Goal: Information Seeking & Learning: Compare options

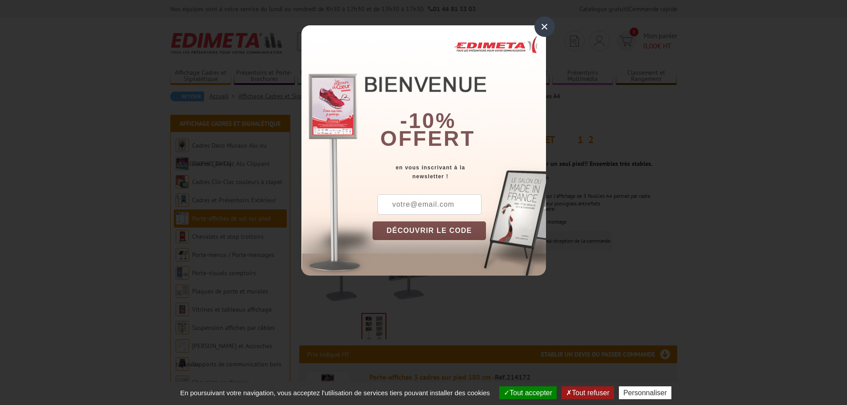
click at [544, 26] on div "×" at bounding box center [545, 26] width 20 height 20
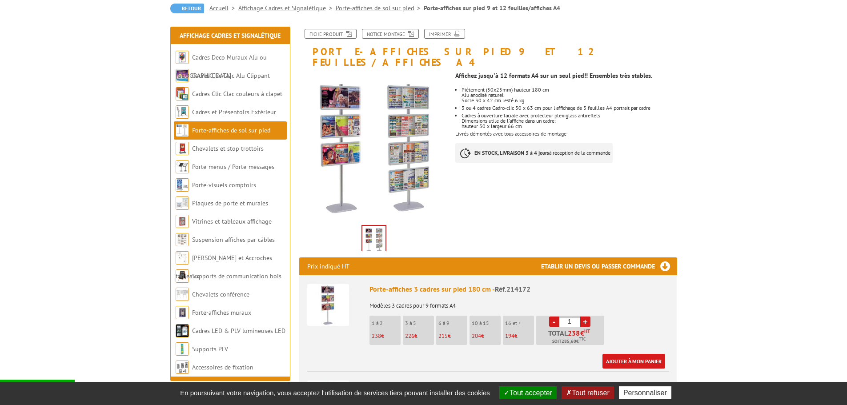
scroll to position [89, 0]
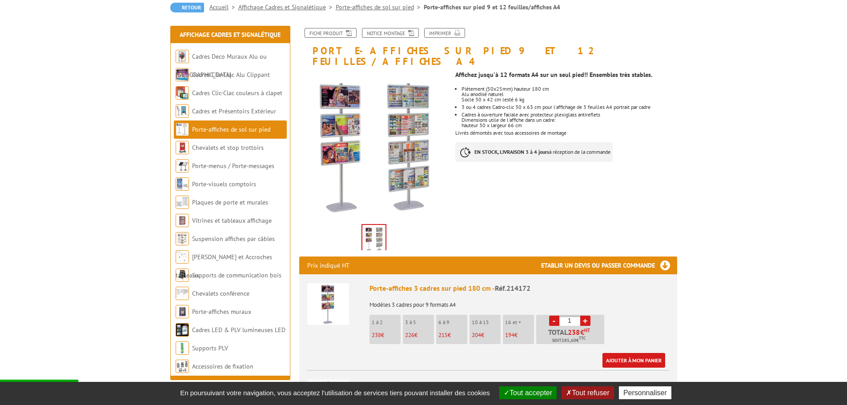
drag, startPoint x: 547, startPoint y: 135, endPoint x: 663, endPoint y: 142, distance: 115.4
click at [663, 142] on div "Affichez jusqu'à 12 formats A4 sur un seul pied!! Ensembles très stables. Piète…" at bounding box center [569, 119] width 228 height 104
click at [449, 332] on p "215 €" at bounding box center [453, 335] width 29 height 6
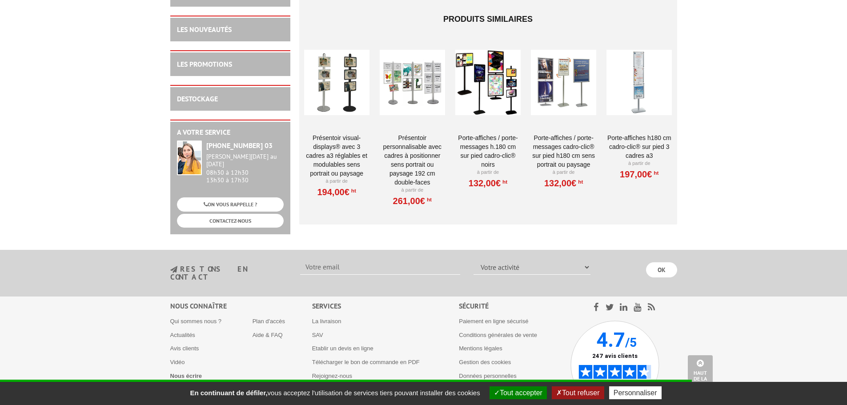
scroll to position [717, 0]
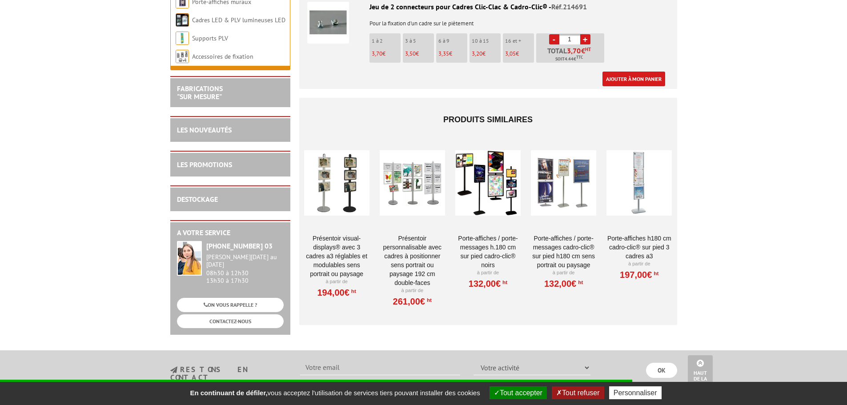
click at [340, 173] on div at bounding box center [336, 182] width 65 height 89
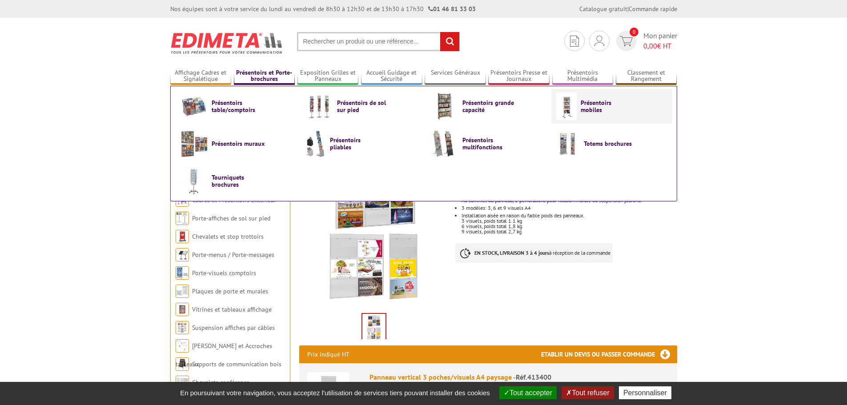
click at [589, 109] on span "Présentoirs mobiles" at bounding box center [607, 106] width 53 height 14
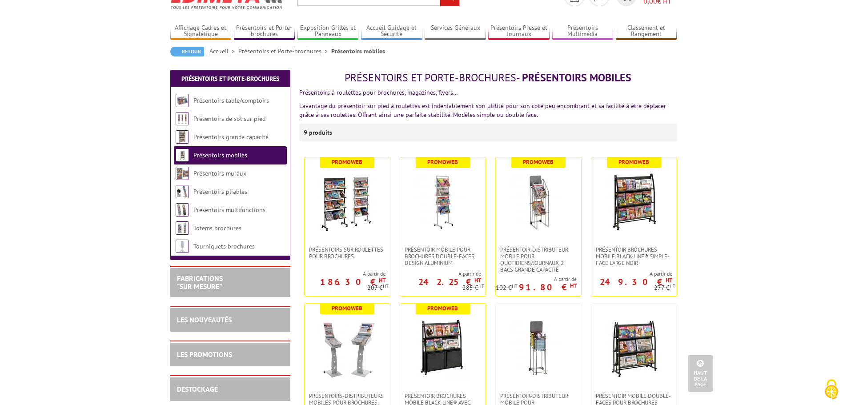
scroll to position [44, 0]
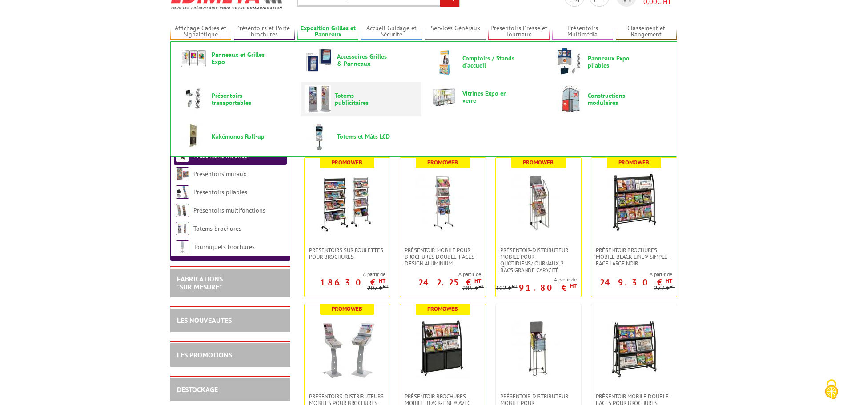
click at [353, 106] on span "Totems publicitaires" at bounding box center [361, 99] width 53 height 14
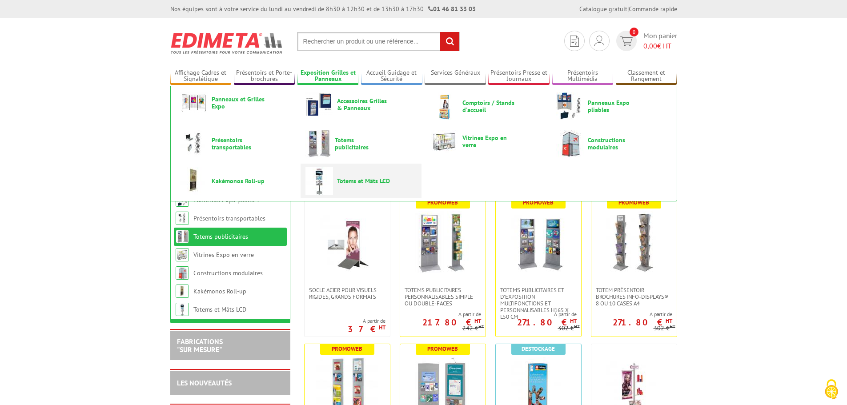
click at [359, 181] on span "Totems et Mâts LCD" at bounding box center [363, 180] width 53 height 7
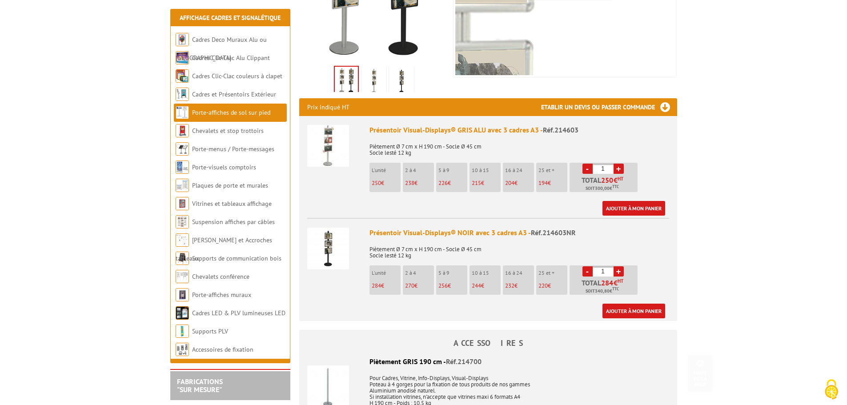
scroll to position [267, 0]
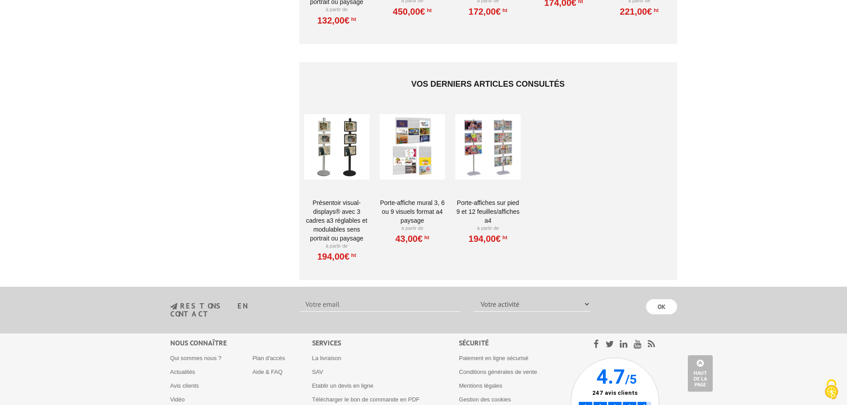
scroll to position [890, 0]
